Goal: Navigation & Orientation: Find specific page/section

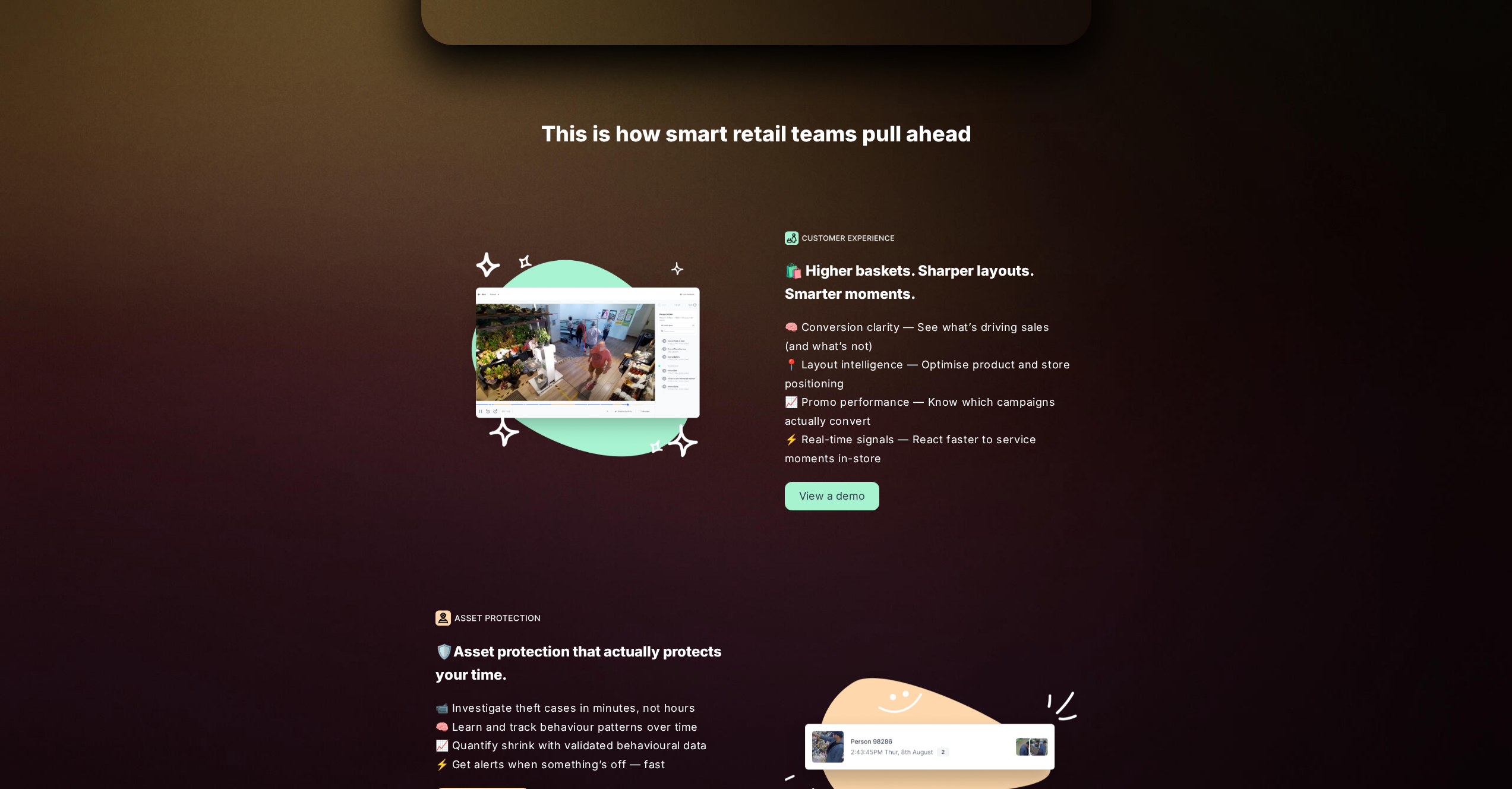
scroll to position [2940, 0]
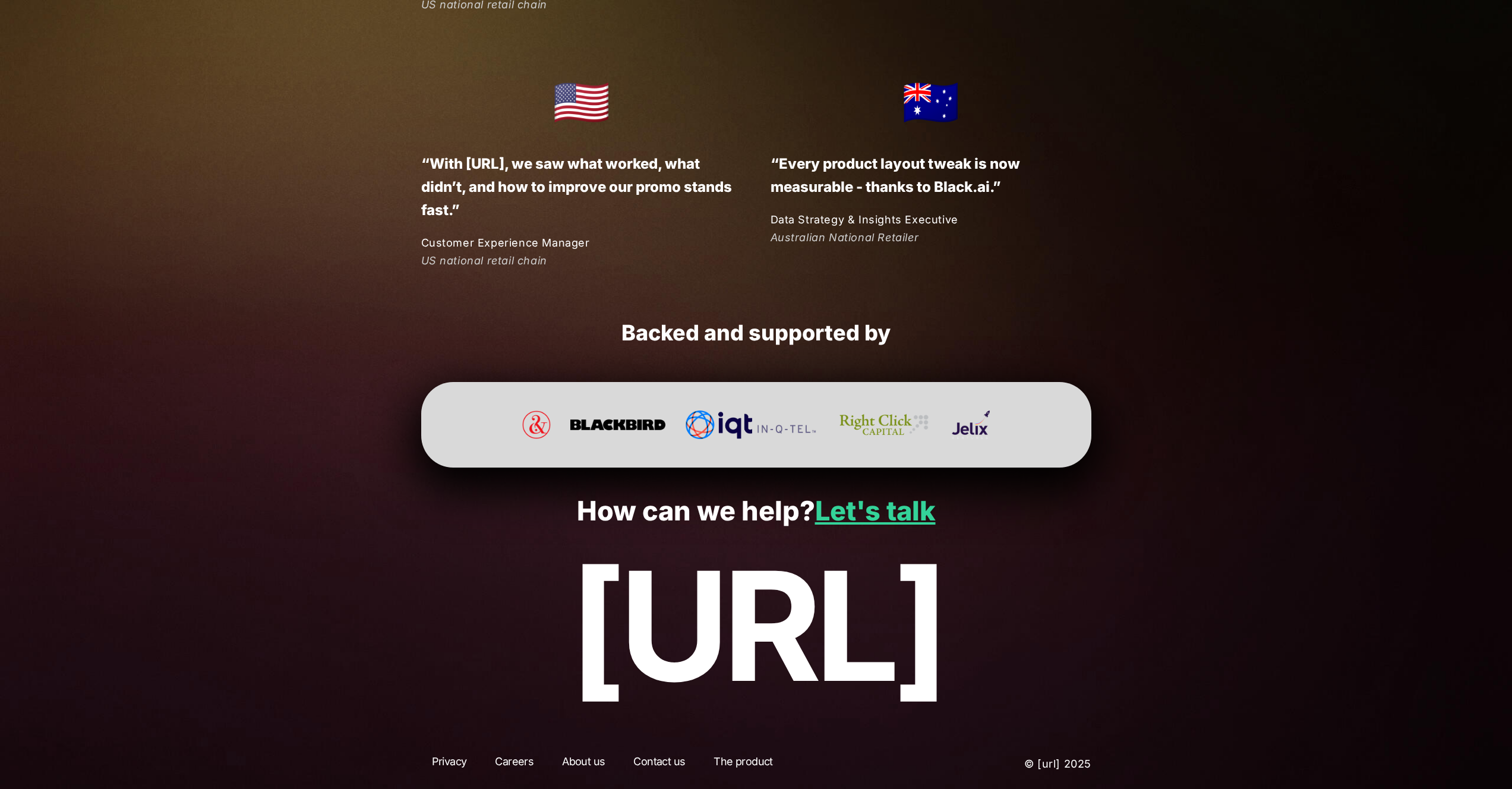
click at [583, 758] on link "About us" at bounding box center [584, 764] width 64 height 21
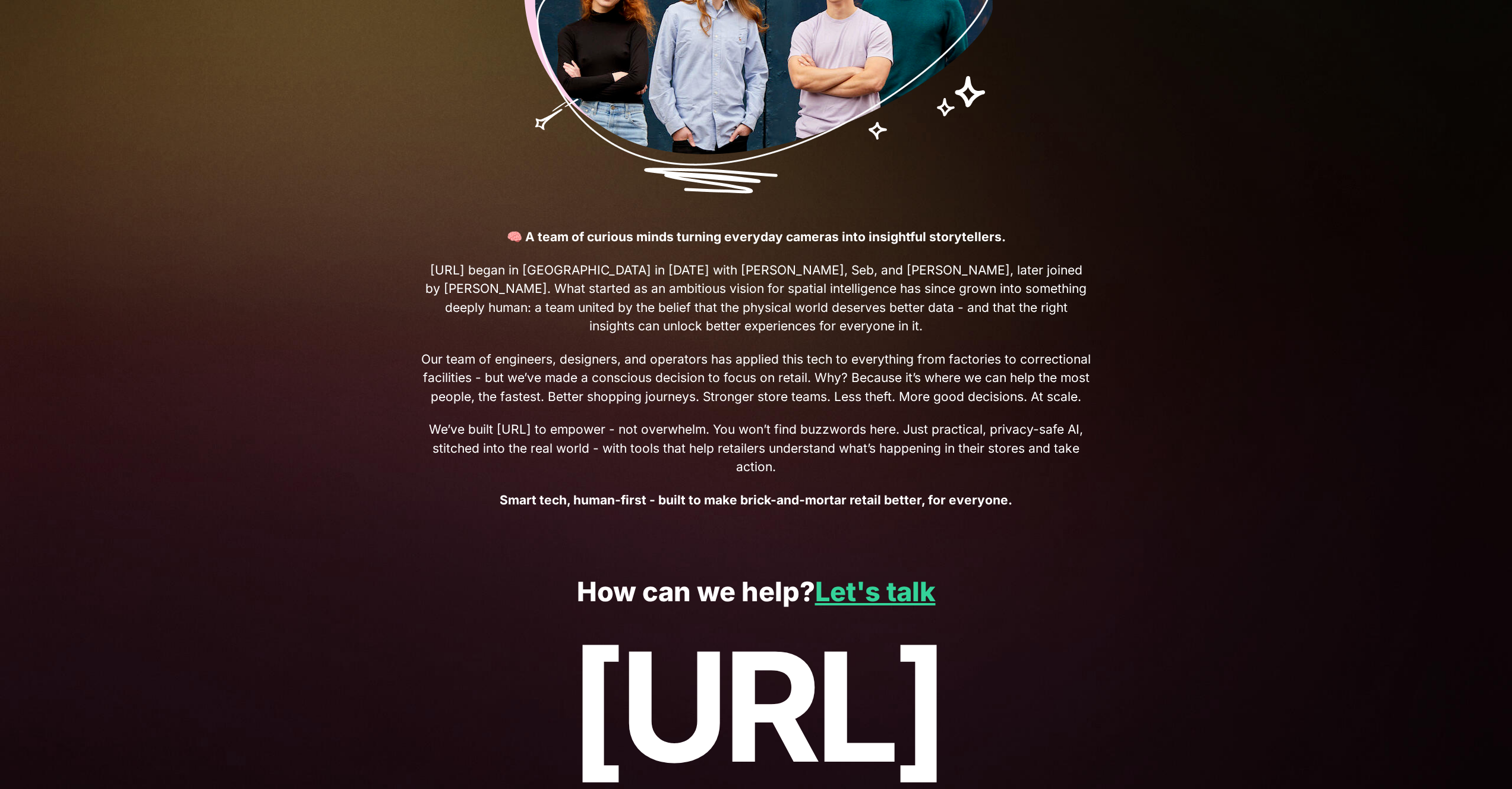
scroll to position [333, 0]
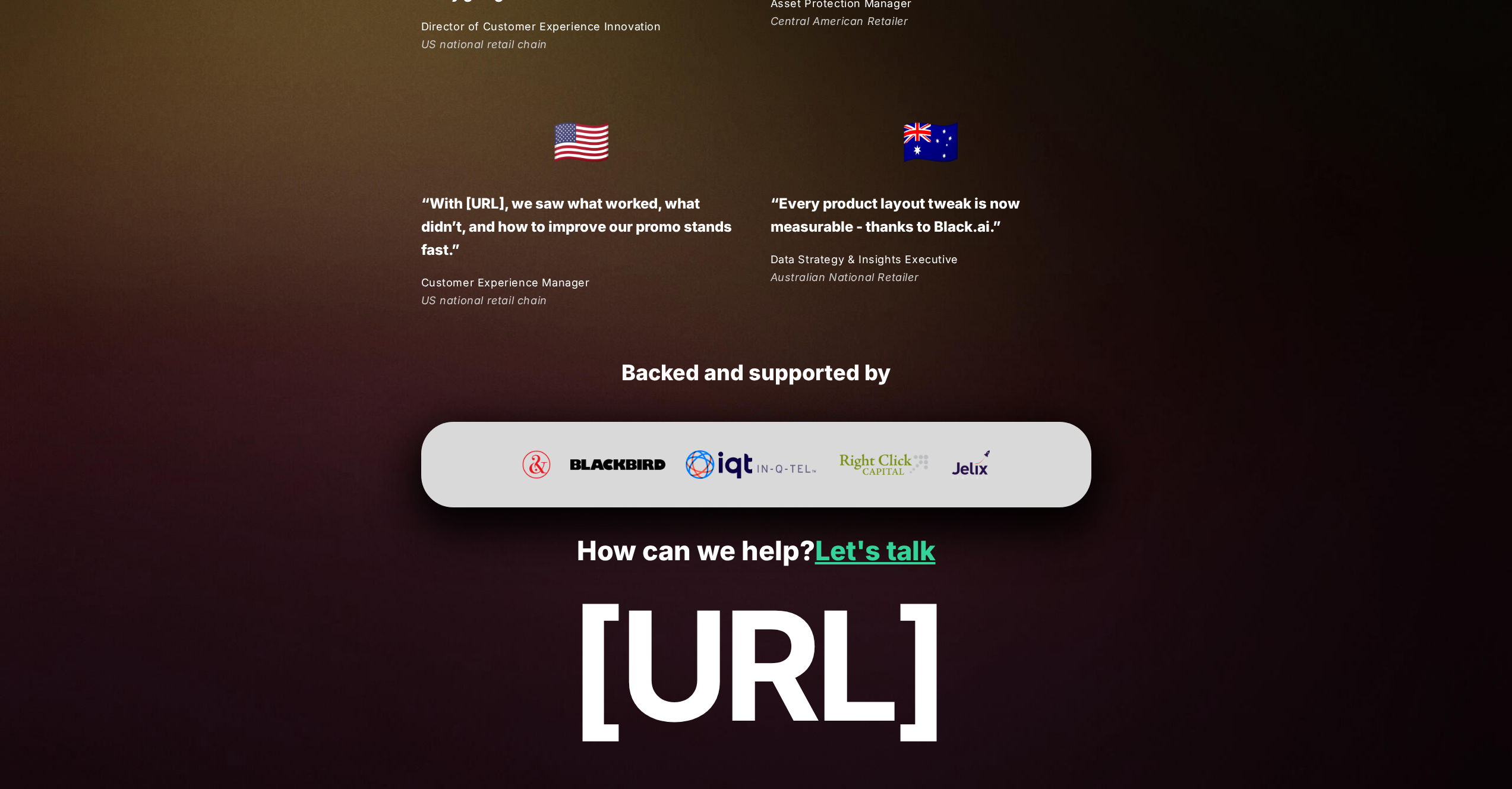
scroll to position [2940, 0]
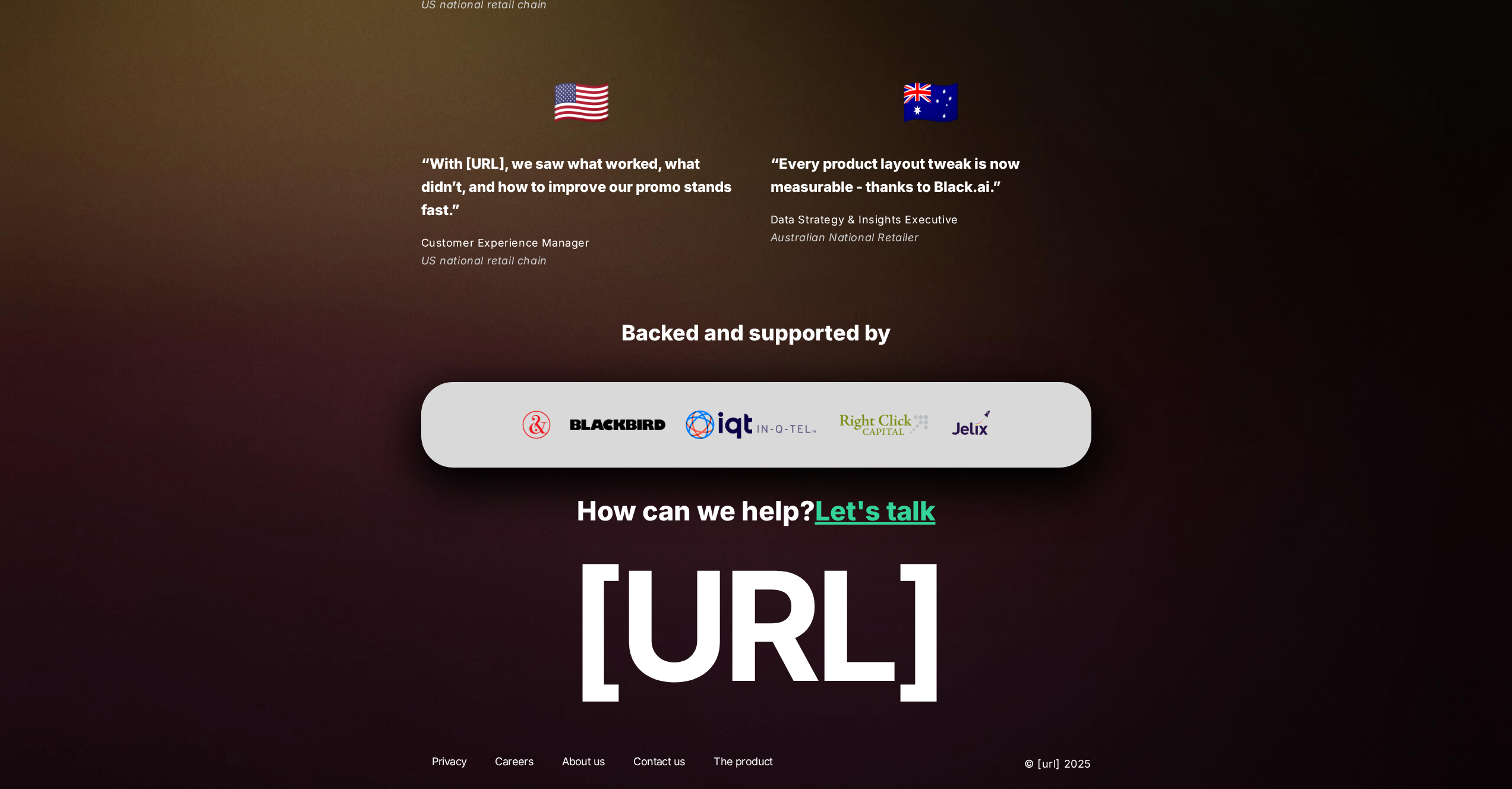
click at [593, 762] on link "About us" at bounding box center [584, 764] width 64 height 21
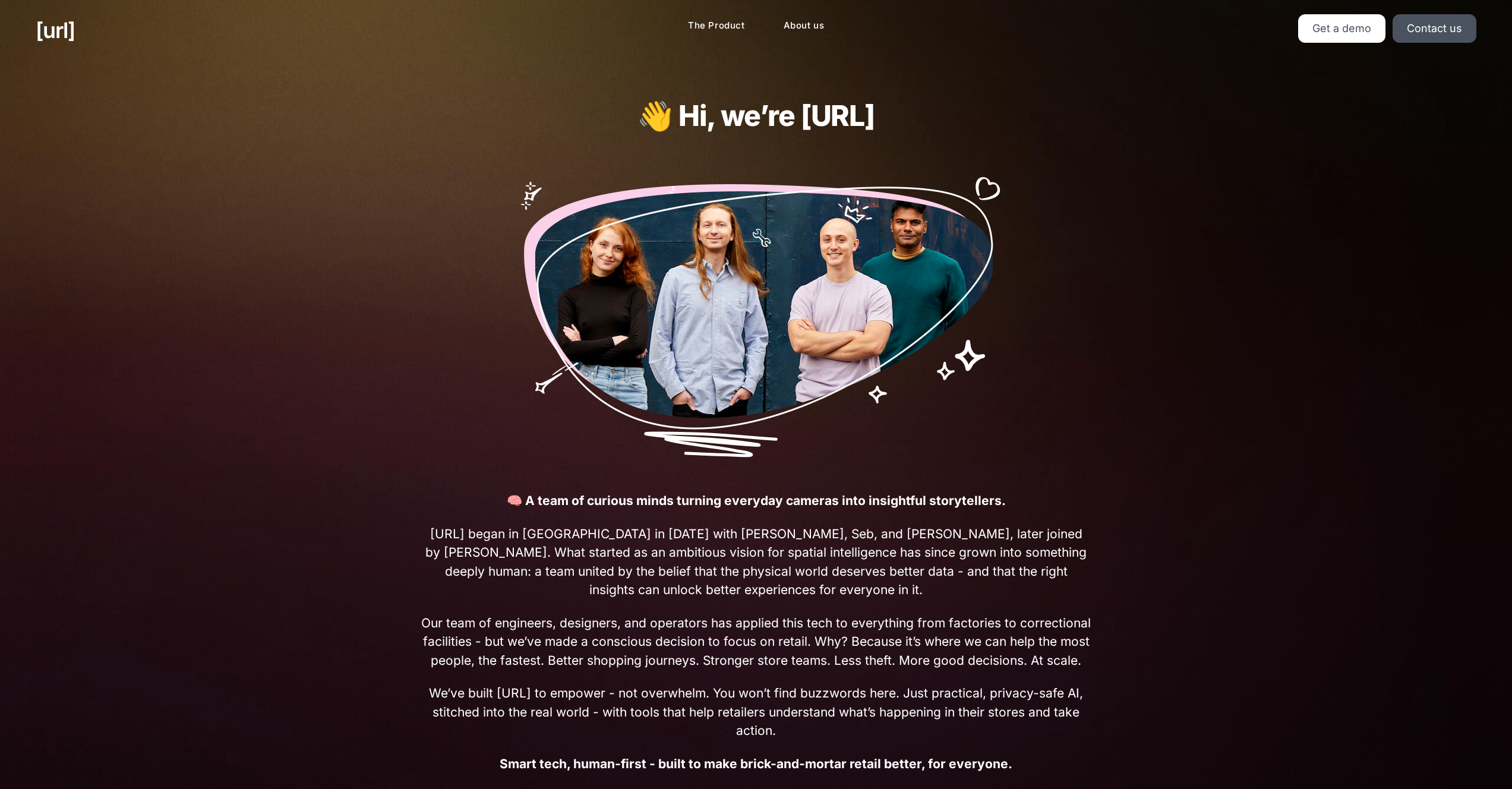
scroll to position [345, 0]
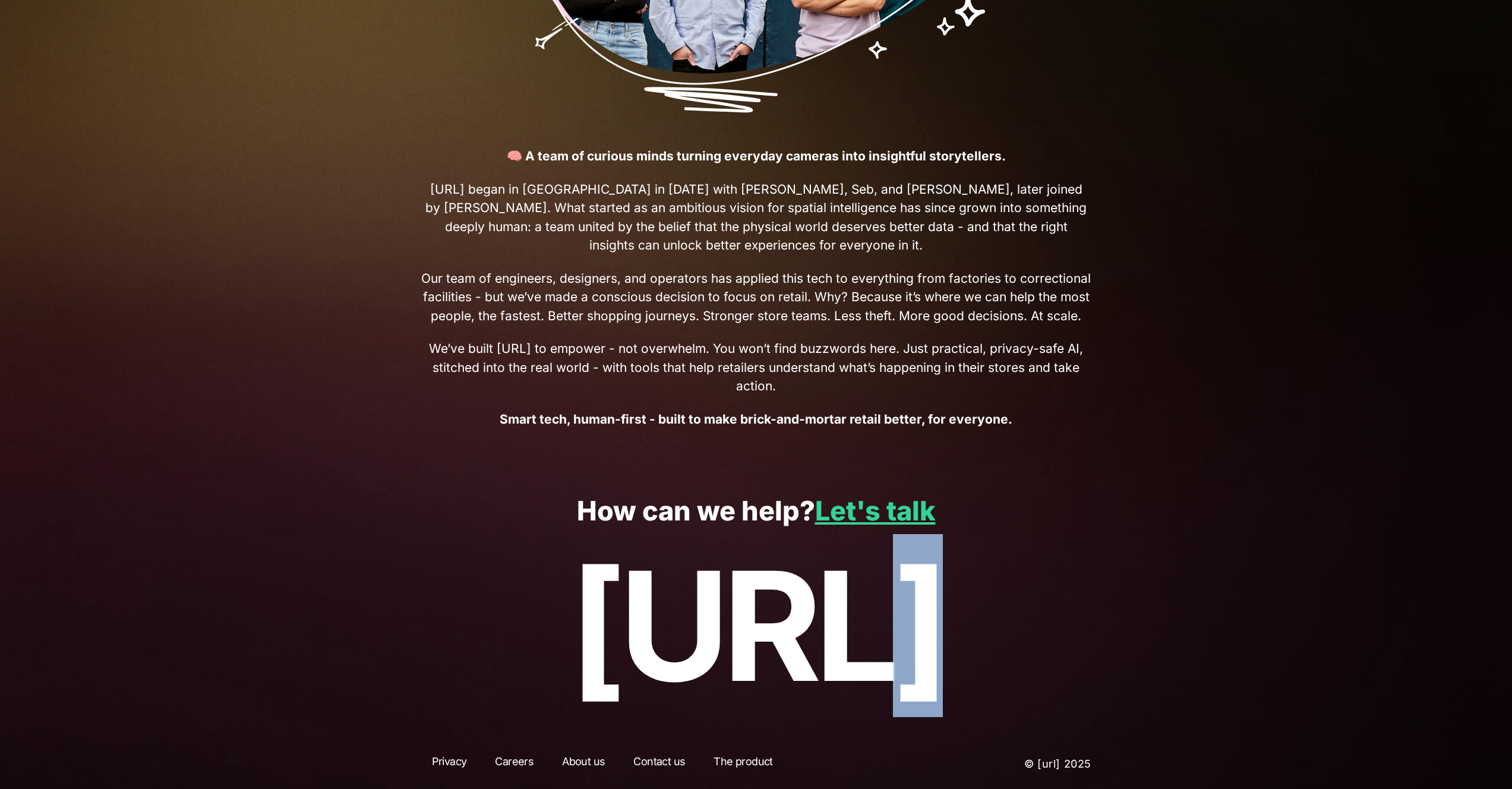
drag, startPoint x: 870, startPoint y: 701, endPoint x: 780, endPoint y: 697, distance: 90.1
click at [813, 697] on p "[URL]" at bounding box center [756, 625] width 1340 height 170
click at [691, 692] on p "[URL]" at bounding box center [756, 625] width 1340 height 170
click at [523, 763] on link "Careers" at bounding box center [514, 764] width 60 height 21
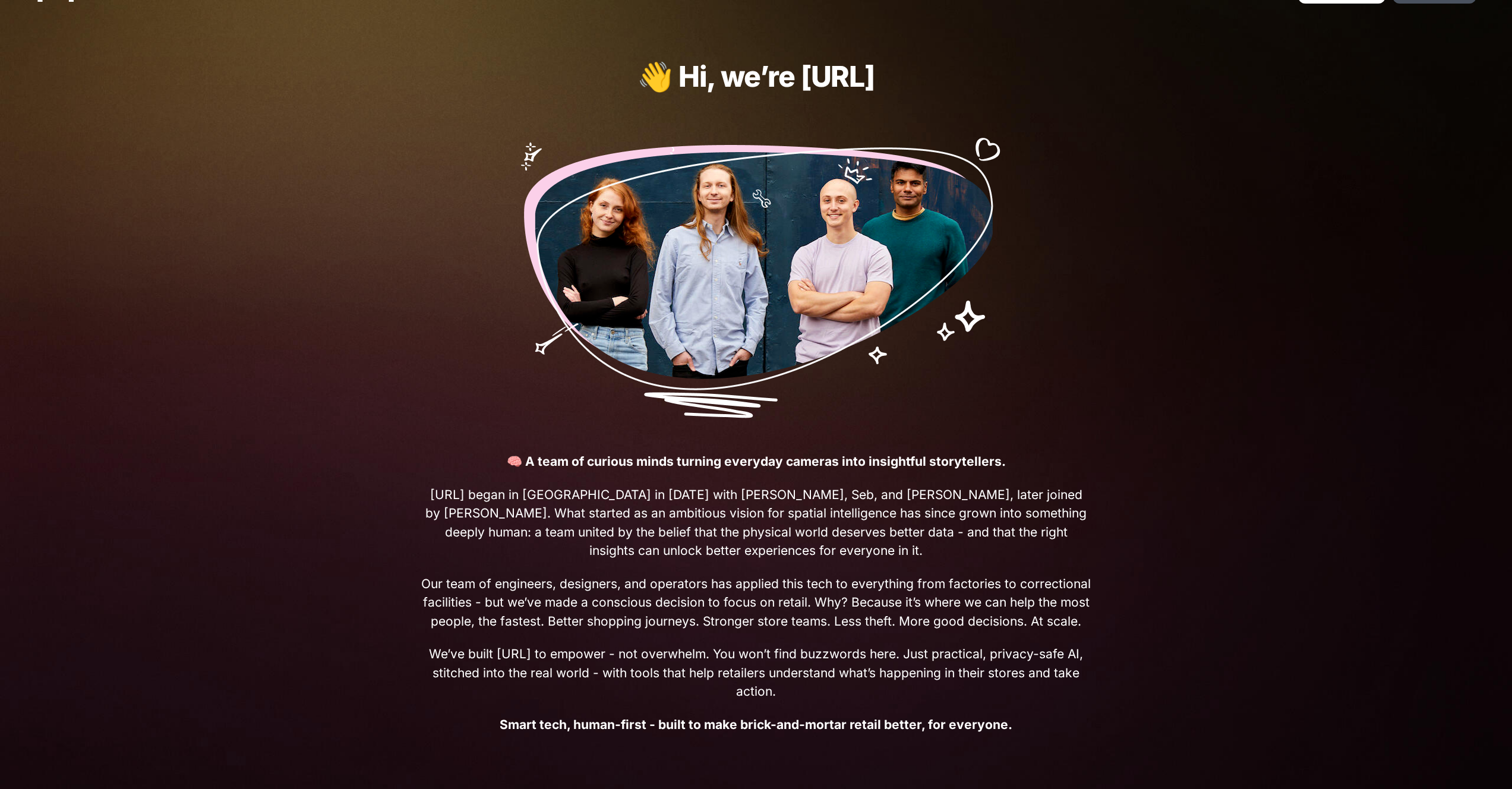
scroll to position [0, 0]
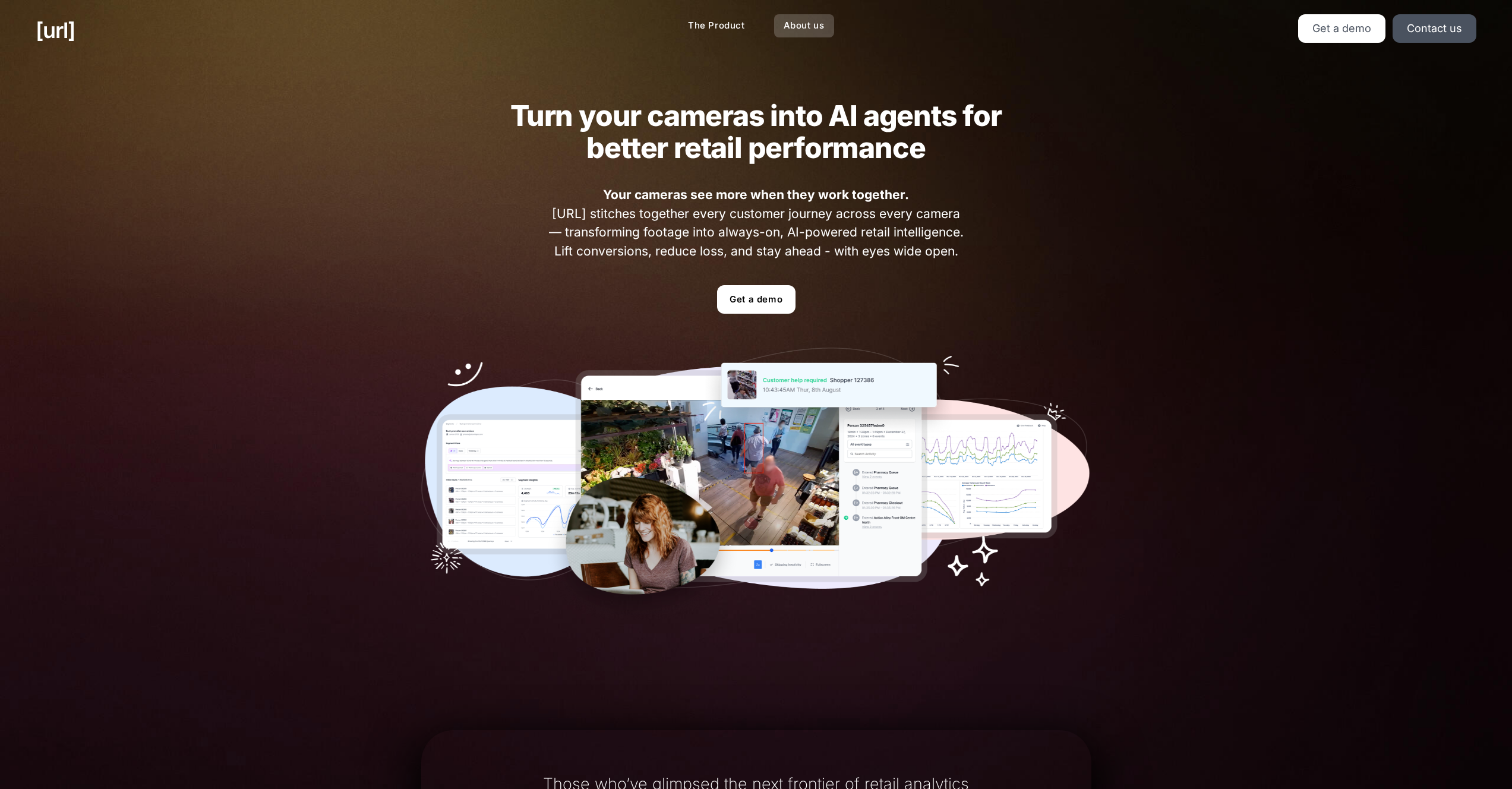
click at [799, 30] on link "About us" at bounding box center [804, 26] width 60 height 23
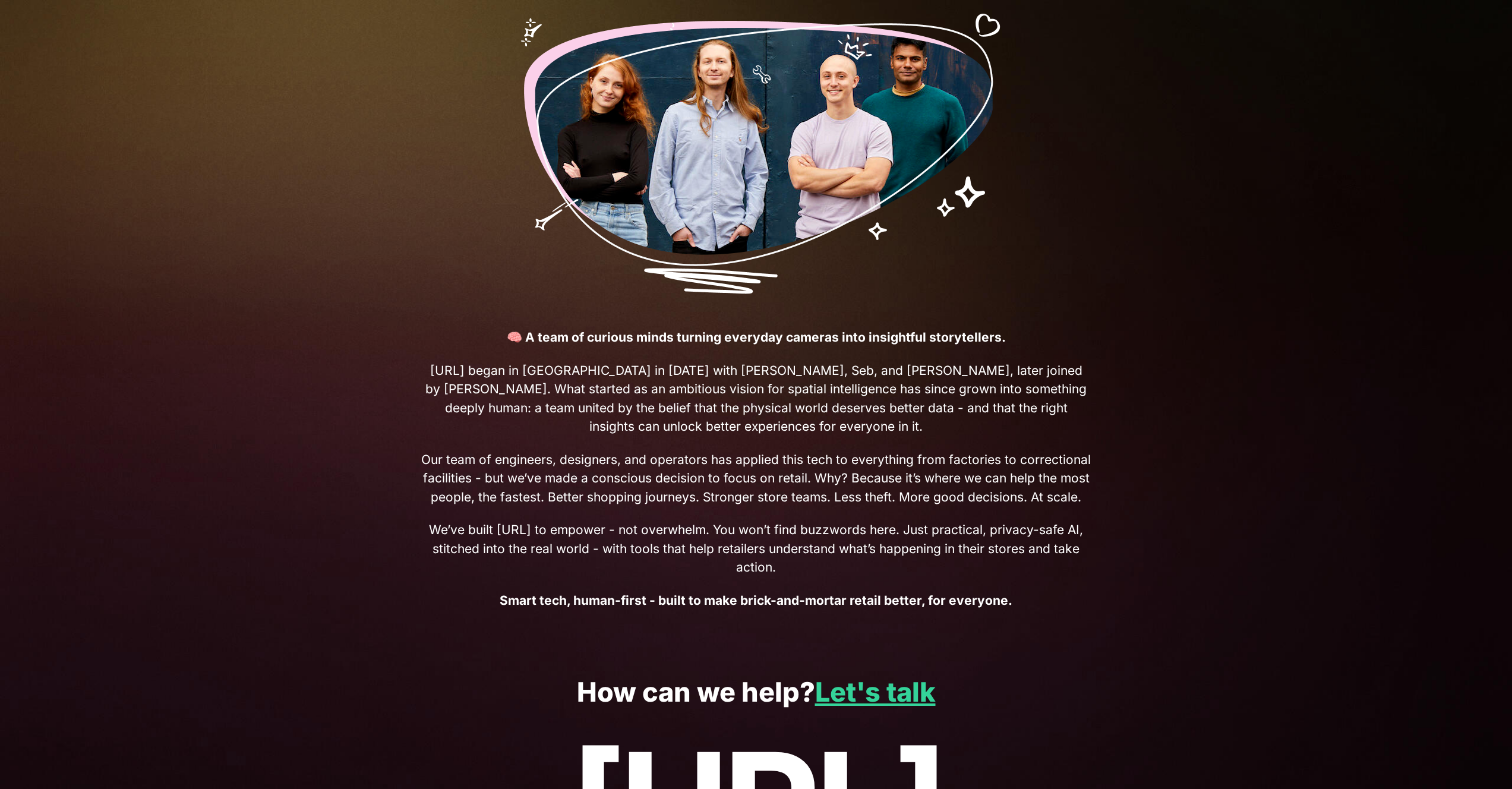
scroll to position [345, 0]
